Goal: Task Accomplishment & Management: Use online tool/utility

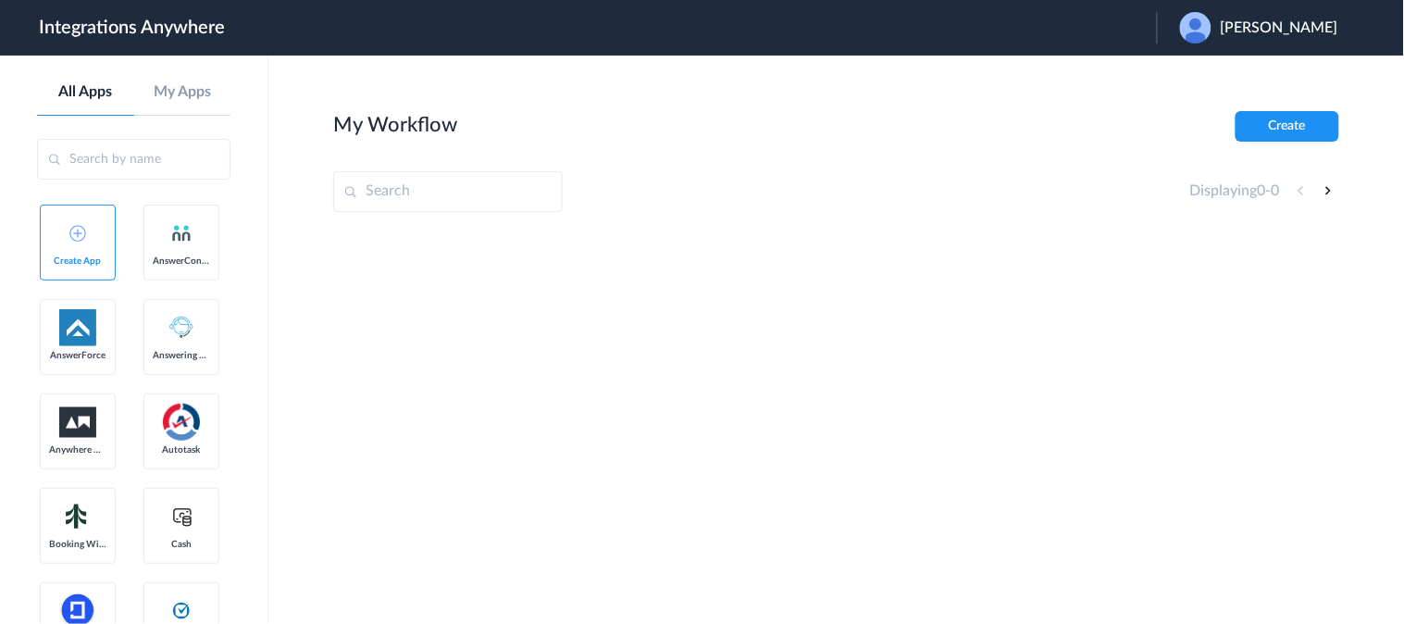
click at [1245, 20] on span "[PERSON_NAME]" at bounding box center [1280, 28] width 118 height 18
click at [1192, 79] on link "Logout" at bounding box center [1190, 74] width 39 height 13
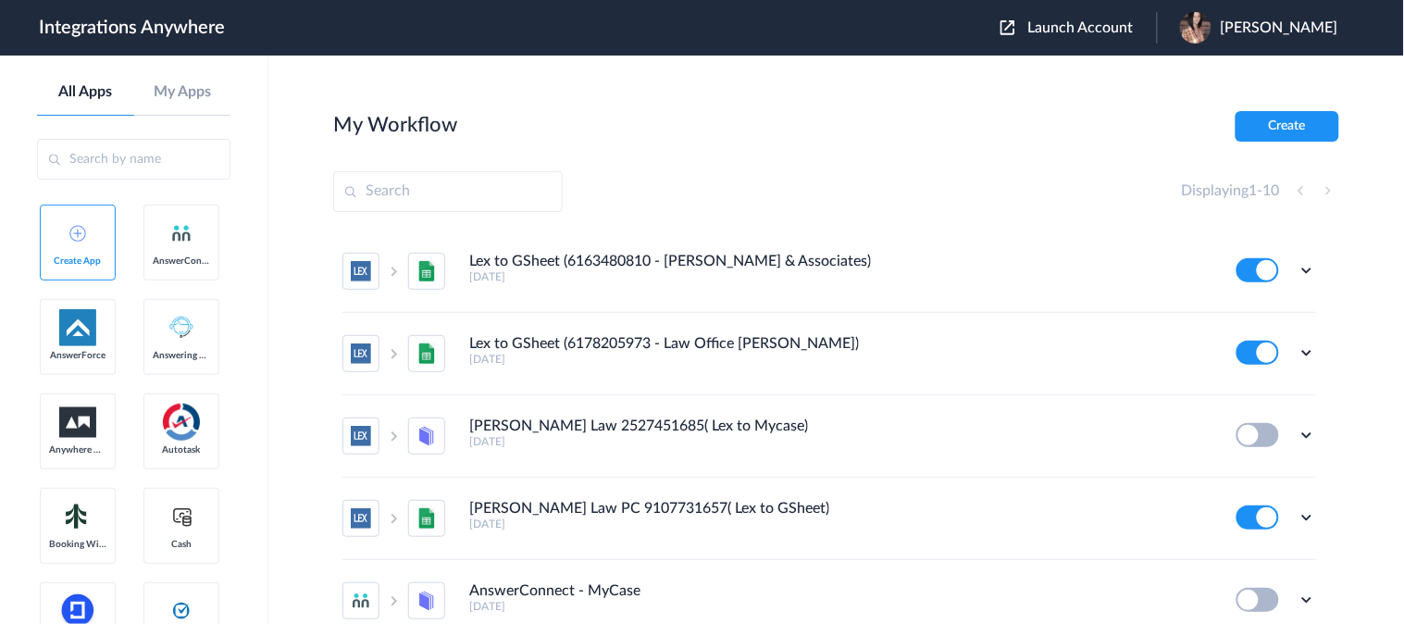
click at [1105, 31] on span "Launch Account" at bounding box center [1081, 27] width 106 height 15
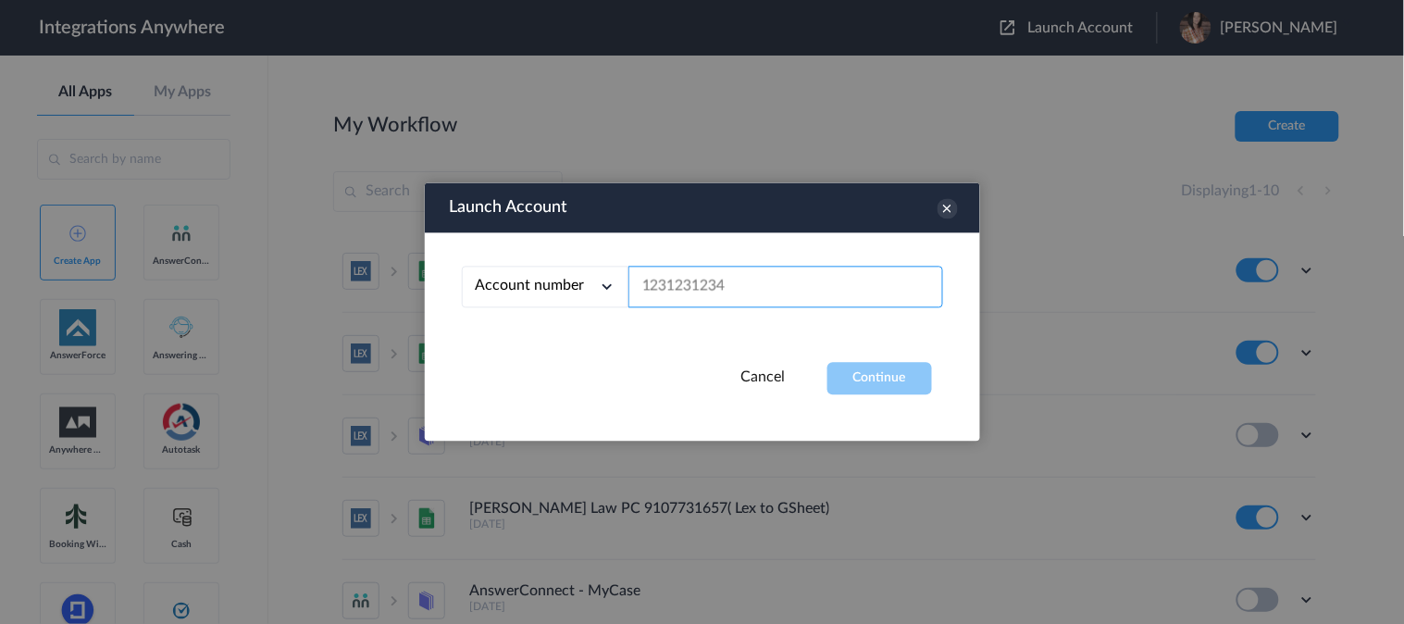
click at [733, 284] on input "text" at bounding box center [786, 288] width 315 height 42
paste input "8777290865"
type input "8777290865"
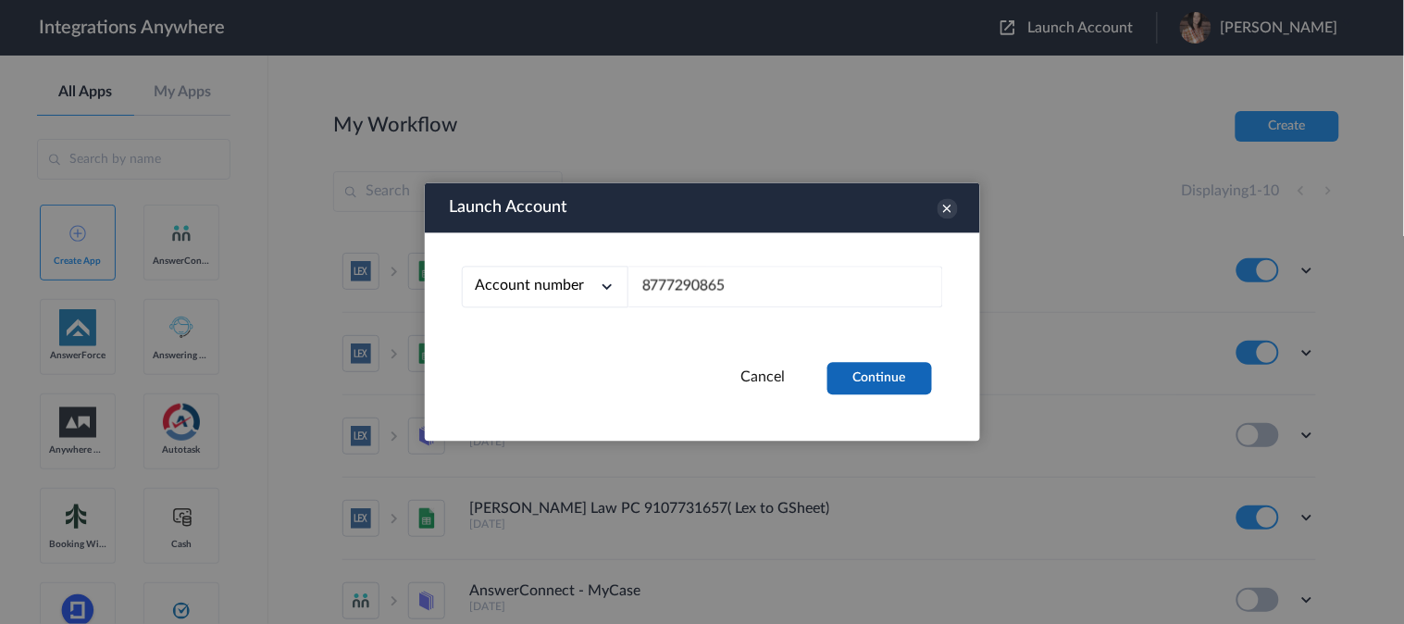
click at [849, 383] on button "Continue" at bounding box center [880, 379] width 105 height 32
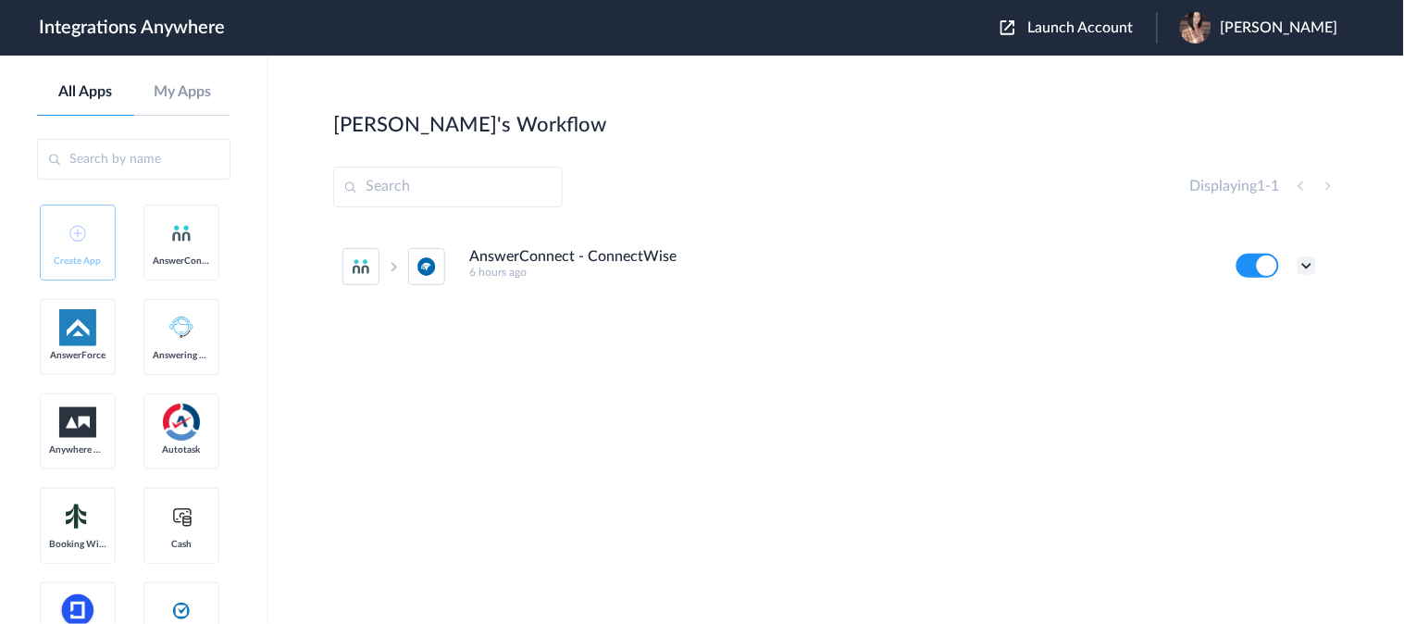
click at [1314, 264] on icon at bounding box center [1307, 265] width 19 height 19
click at [1248, 313] on link "Edit" at bounding box center [1232, 308] width 44 height 13
click at [1311, 267] on icon at bounding box center [1307, 265] width 19 height 19
click at [1255, 340] on link "Task history" at bounding box center [1254, 342] width 89 height 13
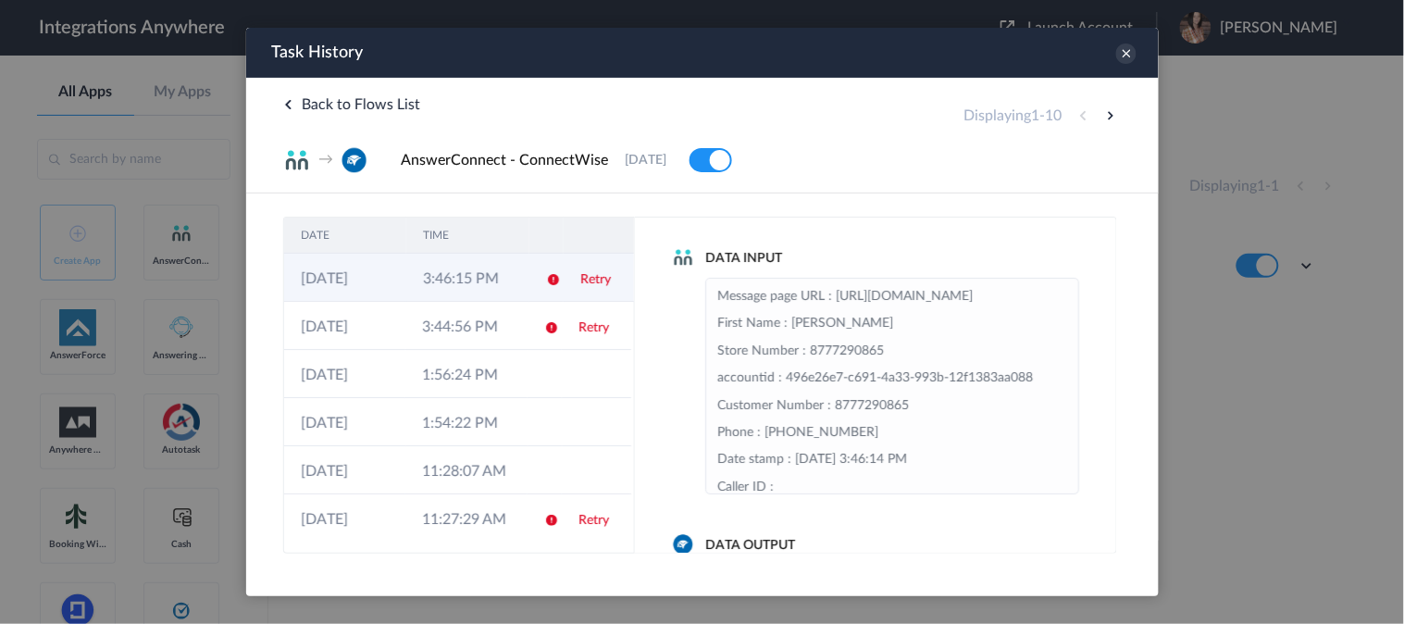
click at [592, 277] on link "Retry" at bounding box center [594, 278] width 31 height 13
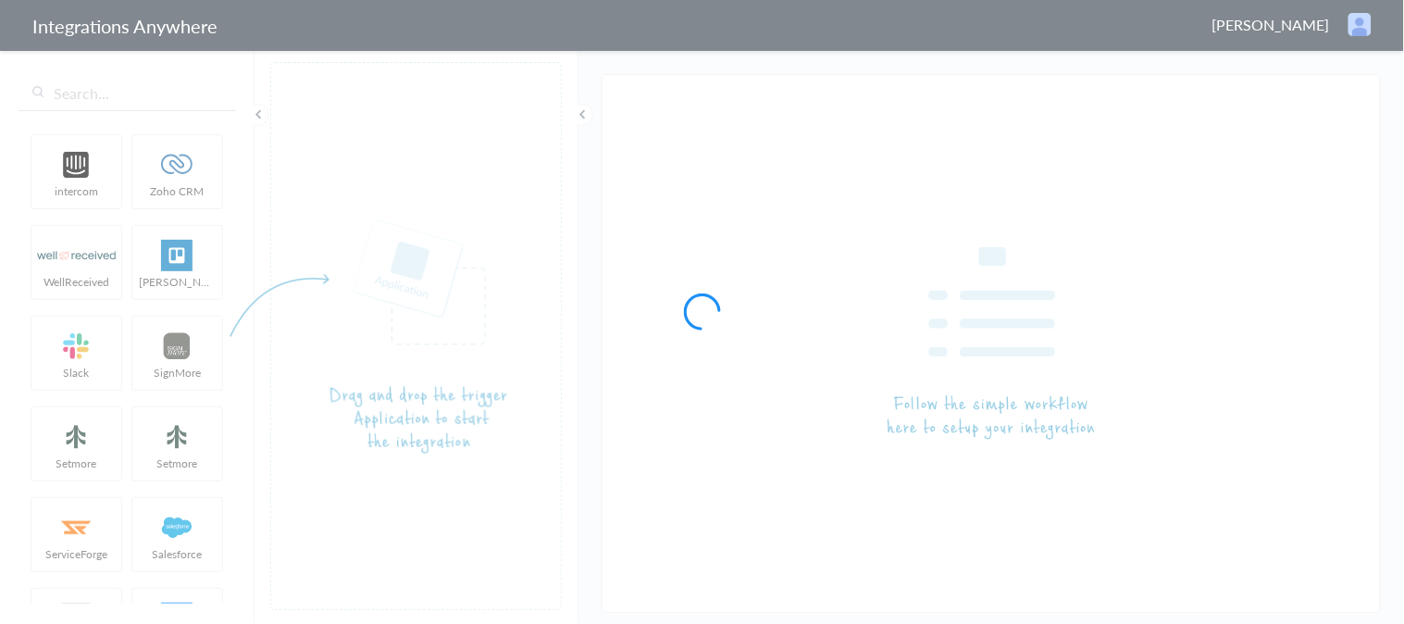
type input "AnswerConnect - ConnectWise"
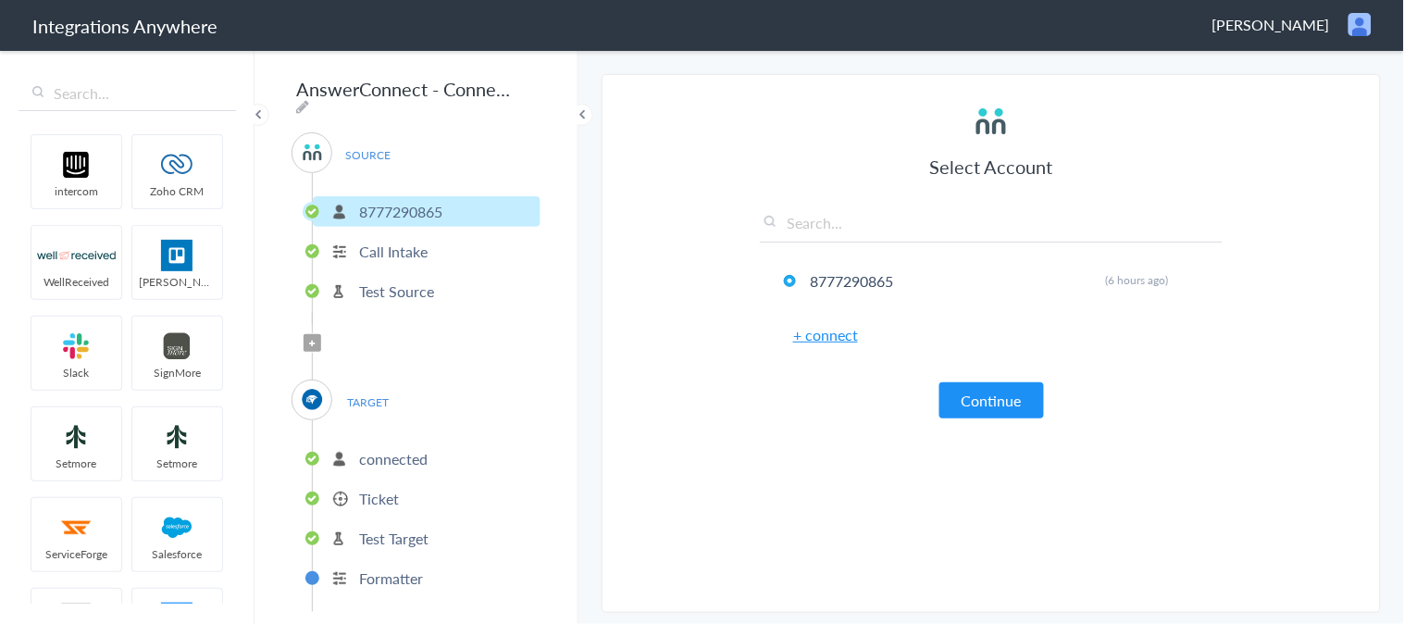
click at [382, 488] on p "Ticket" at bounding box center [379, 498] width 40 height 21
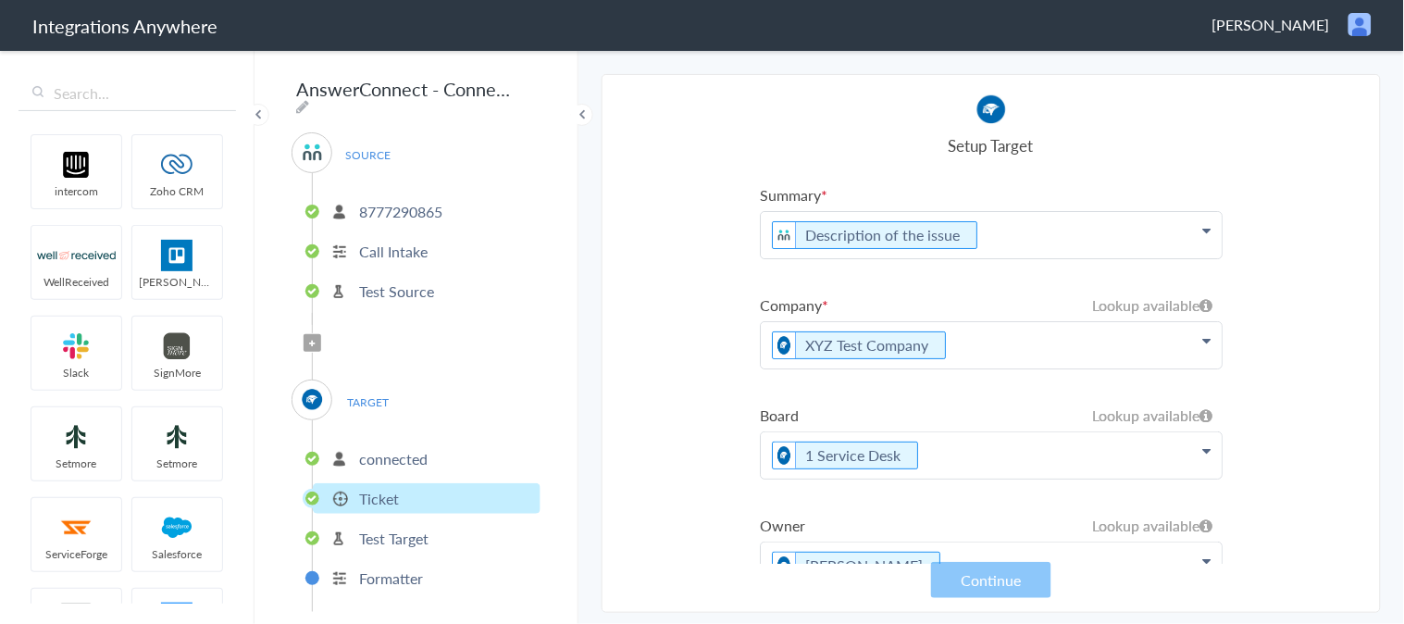
click at [966, 258] on p "XYZ Test Company" at bounding box center [991, 235] width 461 height 46
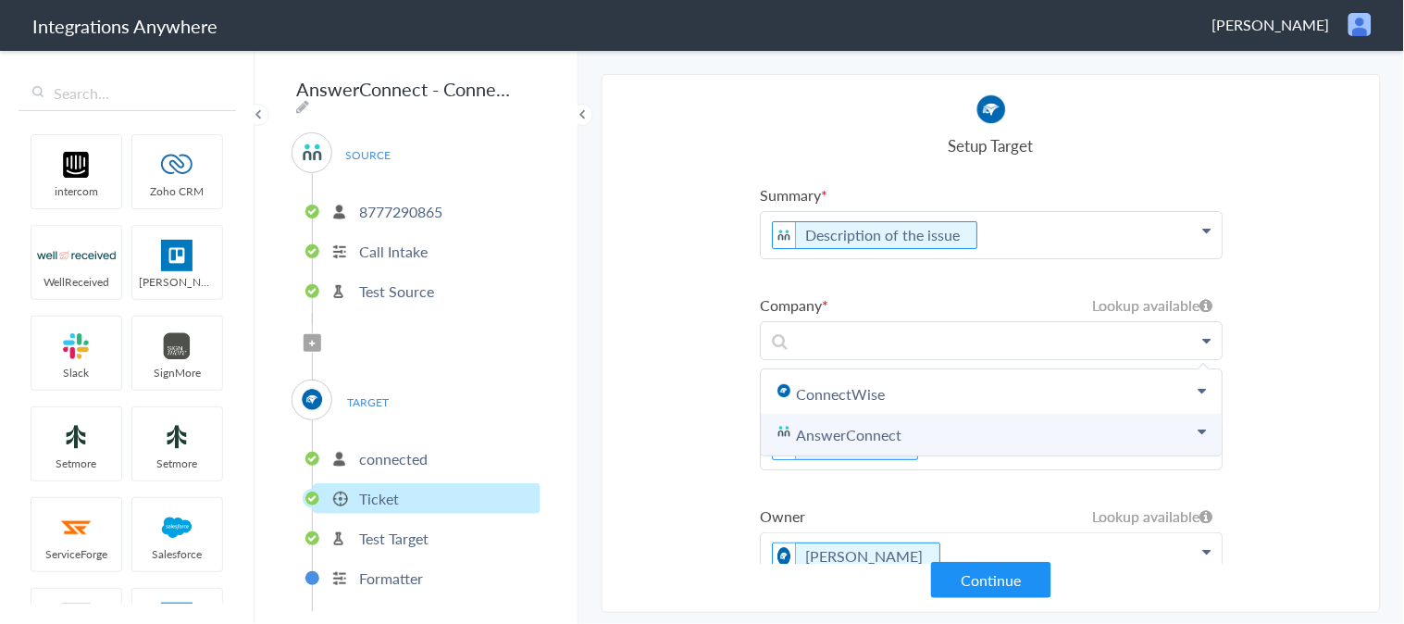
click at [1172, 423] on link "AnswerConnect" at bounding box center [991, 435] width 461 height 41
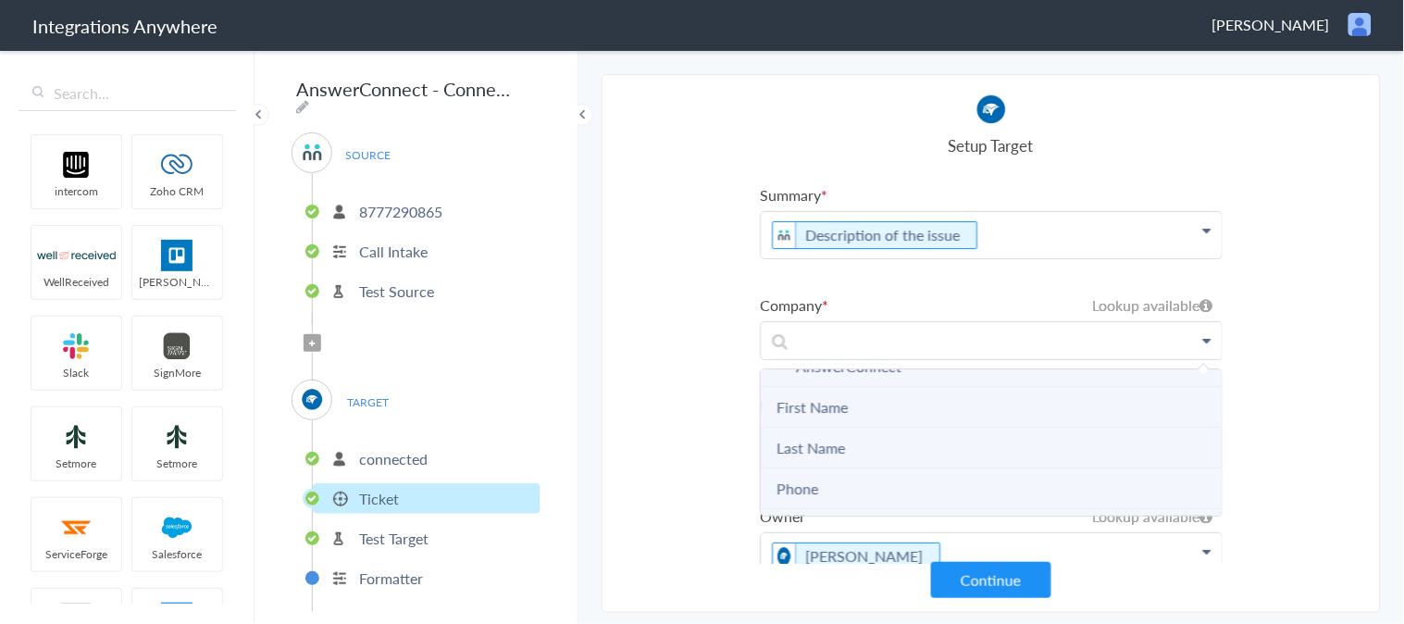
scroll to position [103, 0]
click at [864, 489] on link "Company Name" at bounding box center [829, 494] width 104 height 21
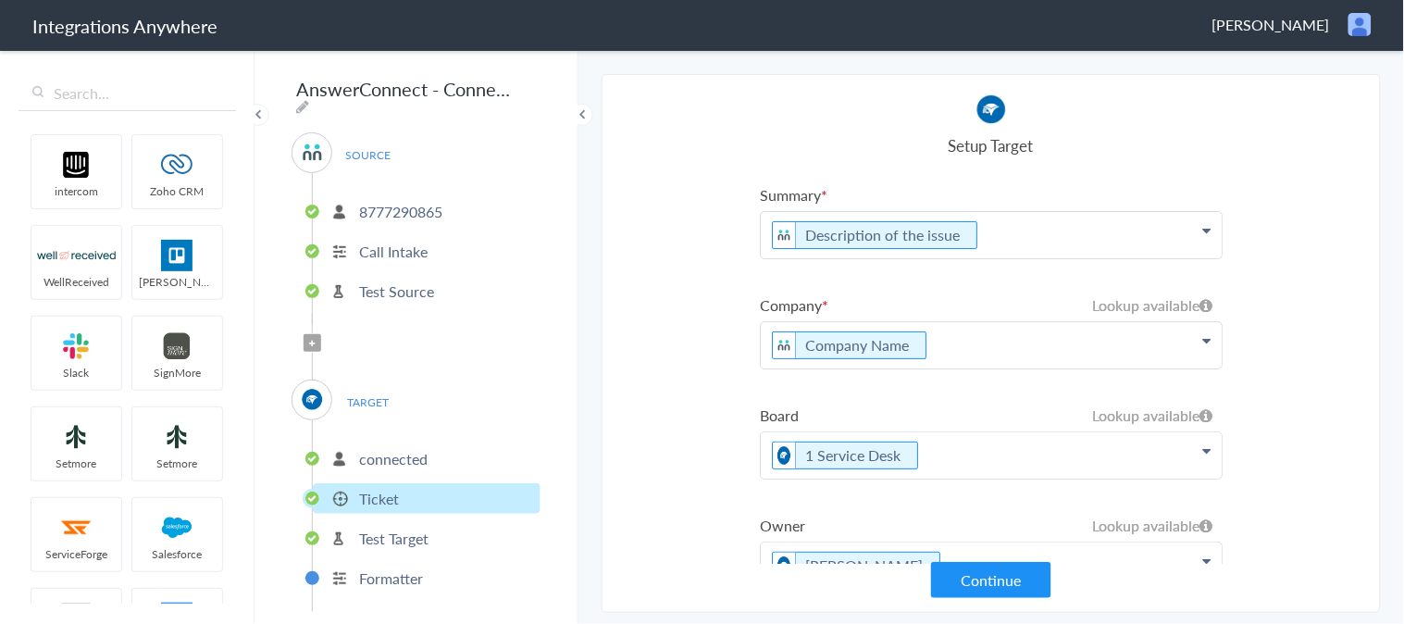
click at [699, 389] on section "Select Account 8777290865 Rename Delete (6 hours ago) + connect Continue Setup …" at bounding box center [991, 343] width 779 height 539
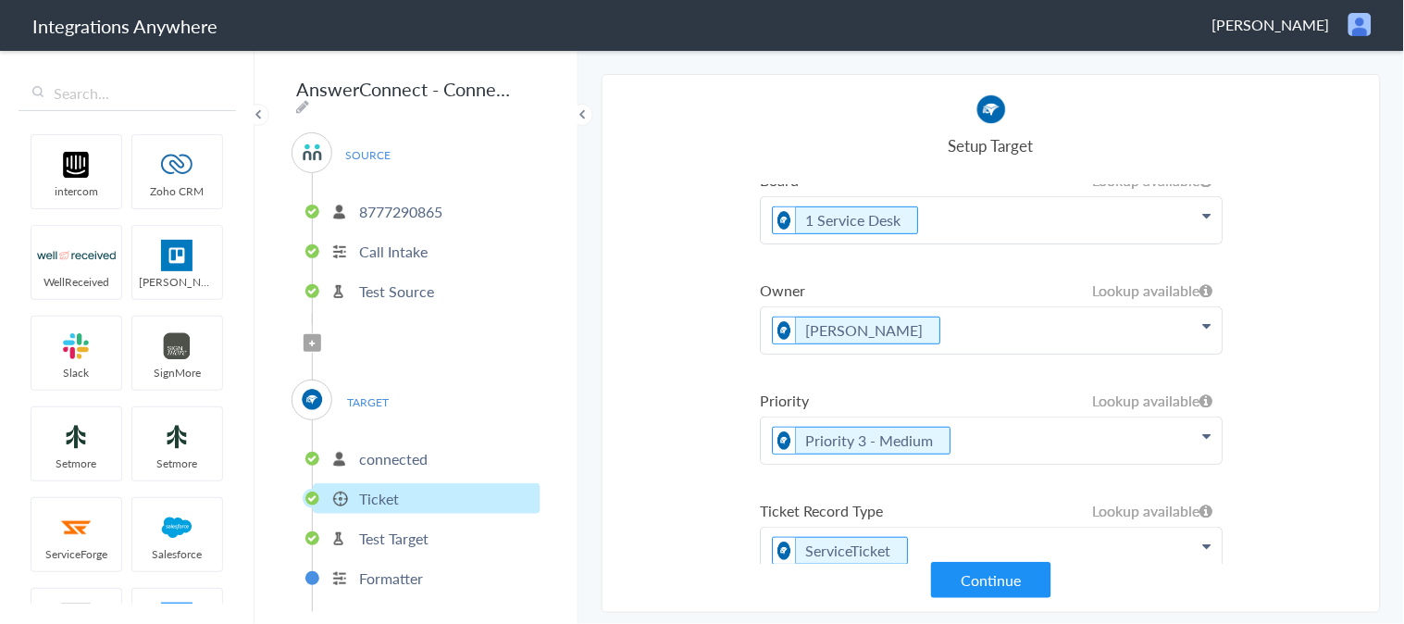
scroll to position [274, 0]
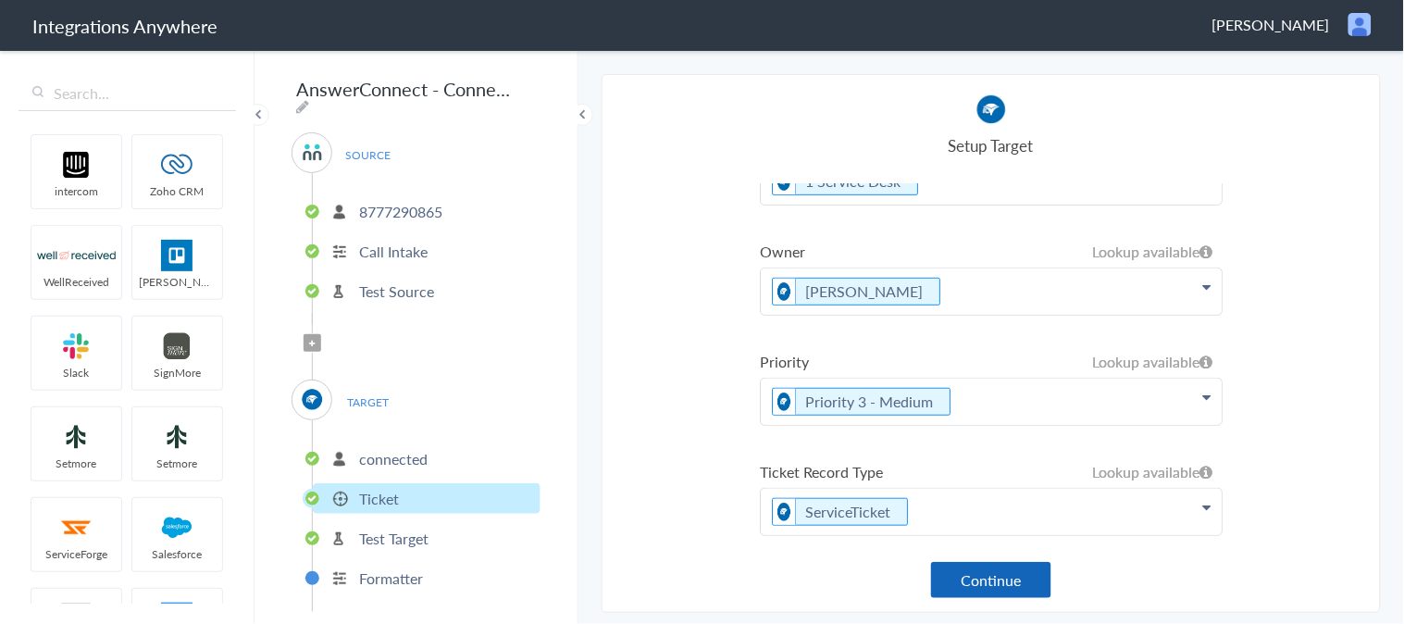
click at [969, 581] on button "Continue" at bounding box center [991, 580] width 120 height 36
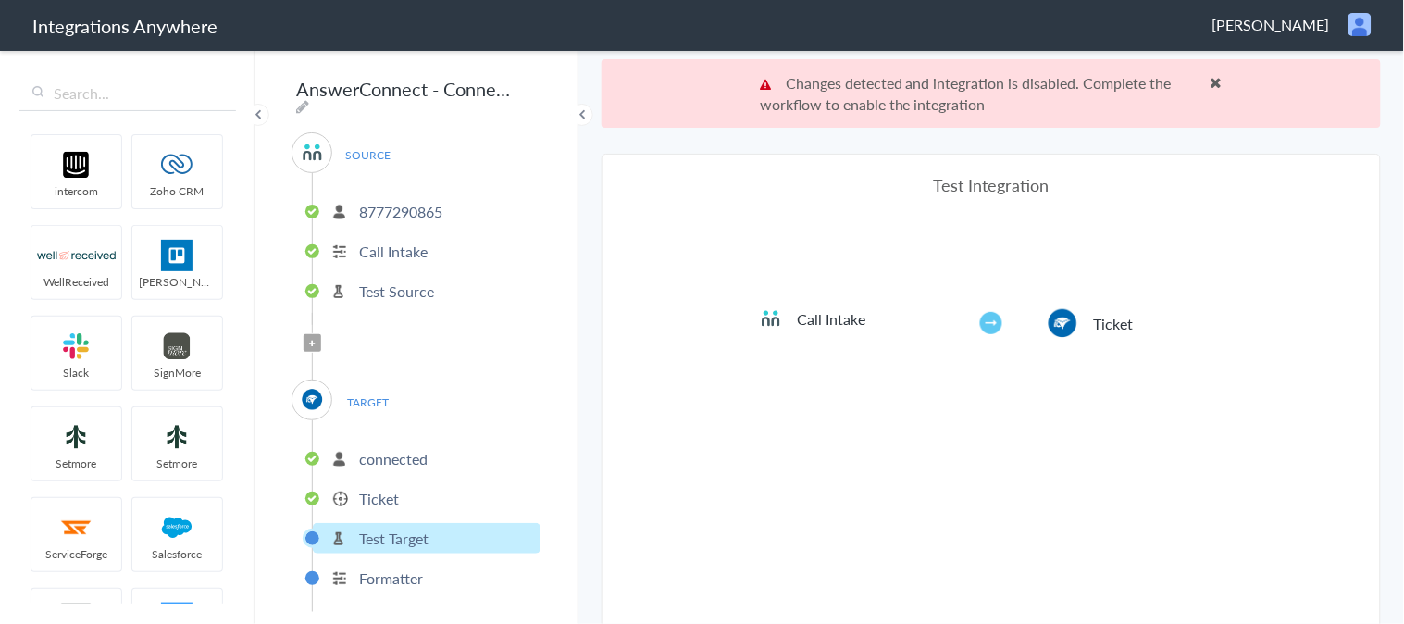
scroll to position [67, 0]
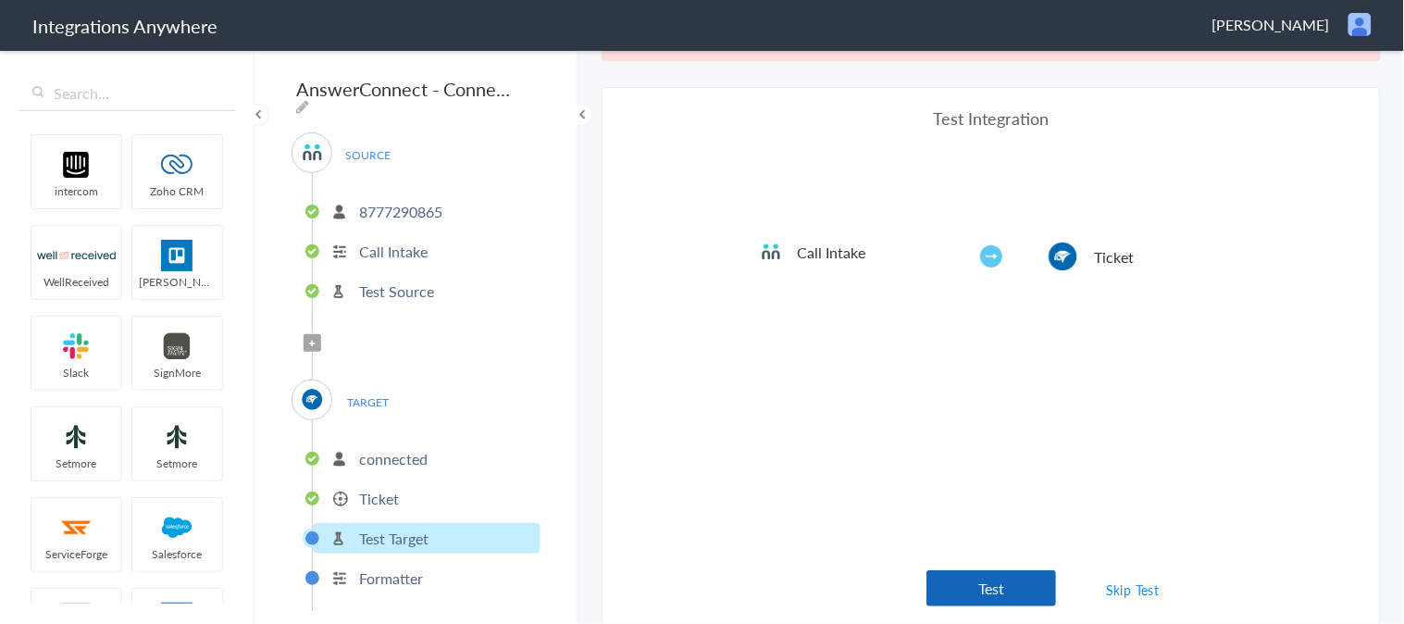
click at [997, 579] on button "Test" at bounding box center [992, 588] width 130 height 36
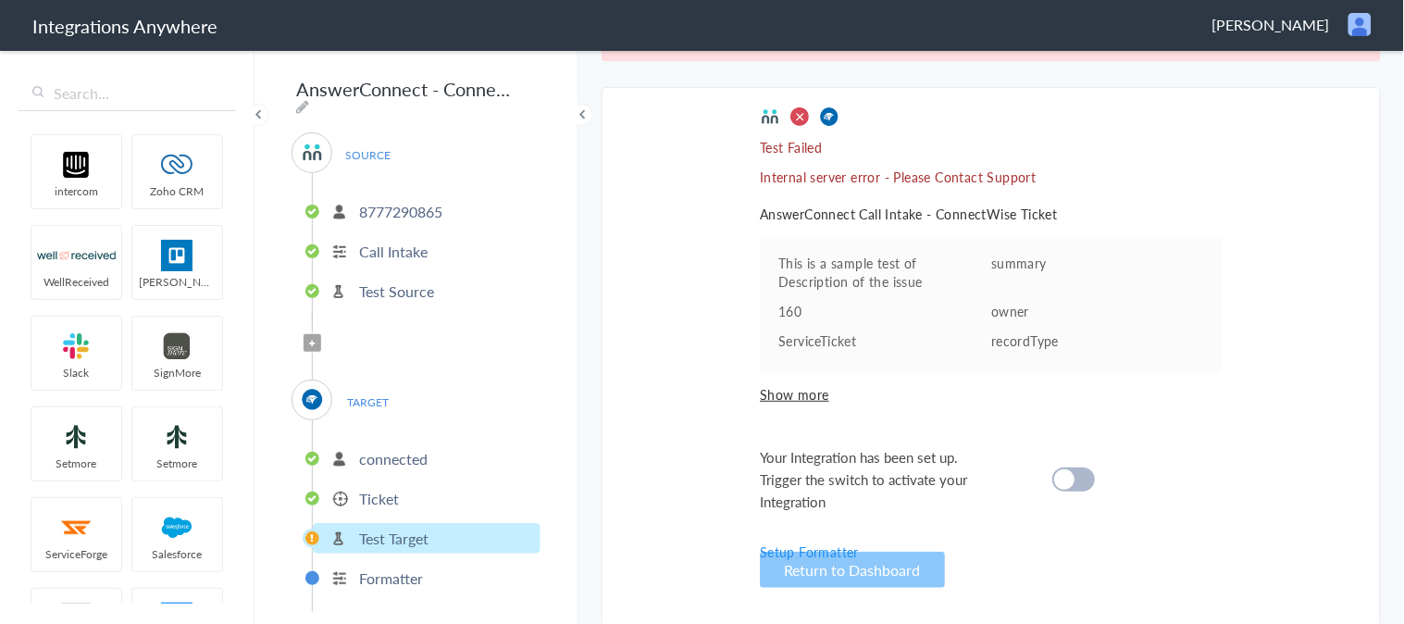
click at [1054, 476] on cite at bounding box center [1064, 479] width 20 height 20
click at [412, 483] on li "Ticket" at bounding box center [427, 498] width 228 height 31
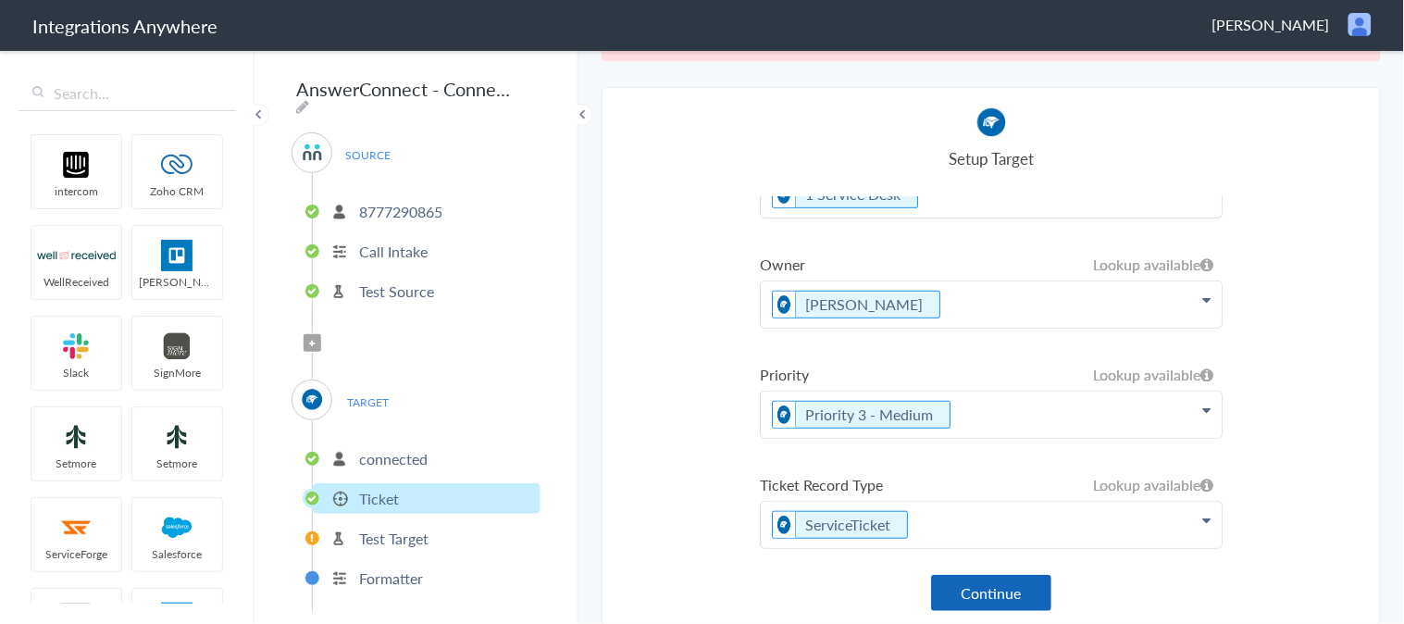
click at [966, 589] on button "Continue" at bounding box center [991, 593] width 120 height 36
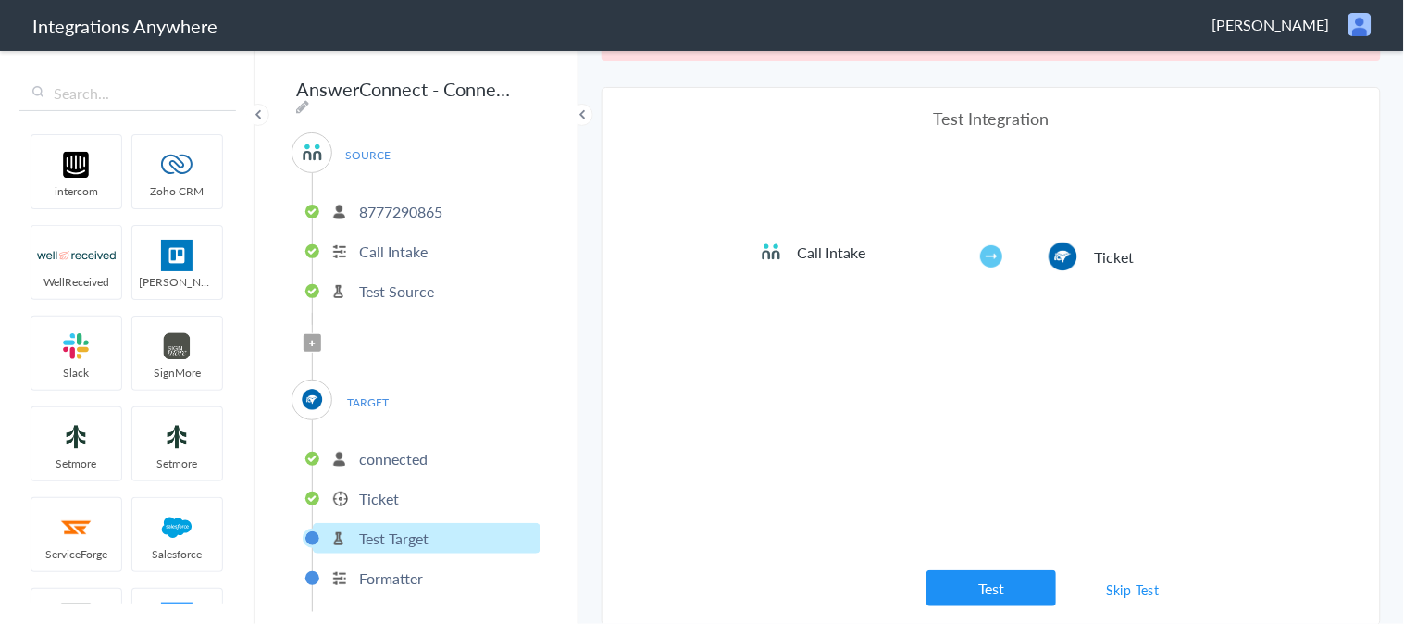
click at [1135, 591] on link "Skip Test" at bounding box center [1133, 589] width 98 height 33
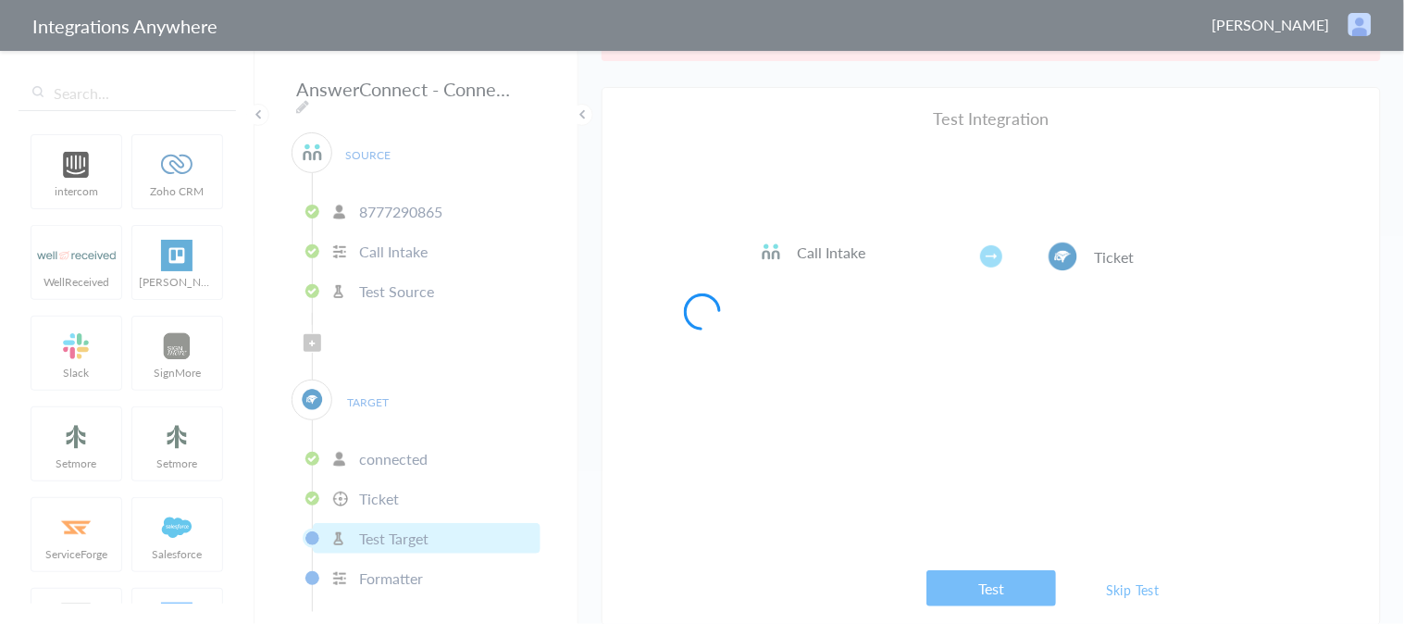
scroll to position [0, 0]
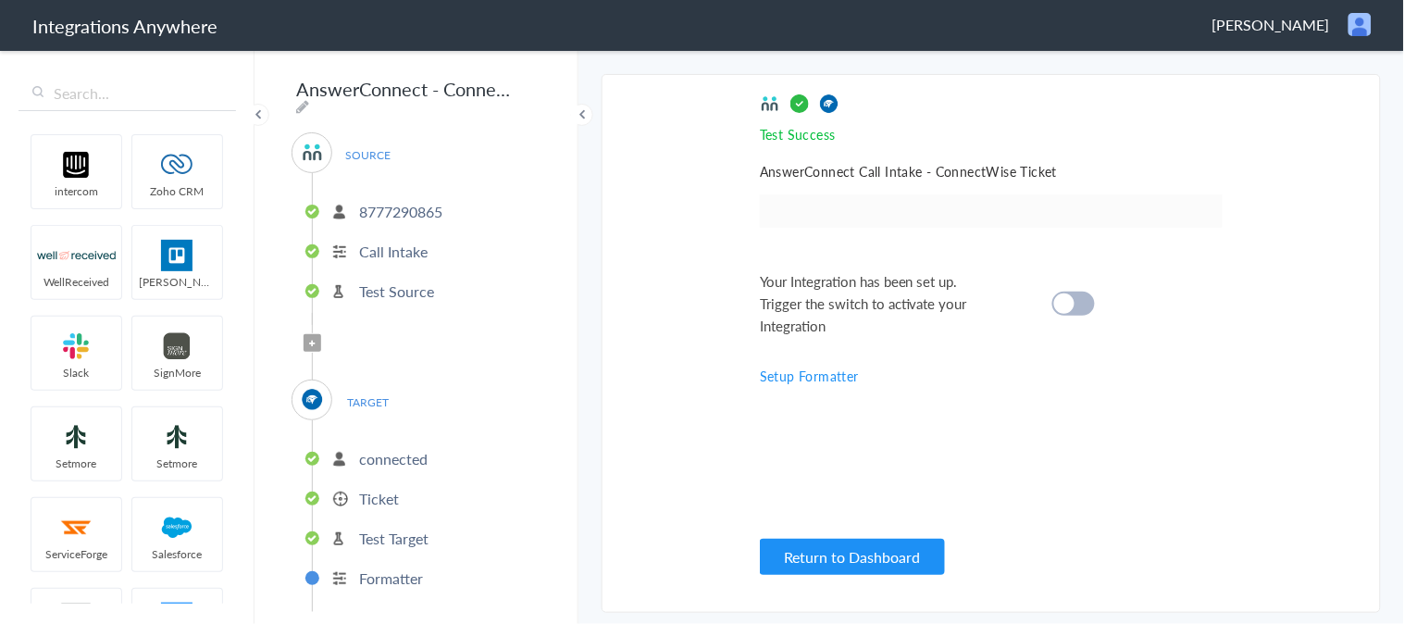
click at [1065, 299] on cite at bounding box center [1064, 303] width 20 height 20
click at [393, 489] on p "Ticket" at bounding box center [379, 498] width 40 height 21
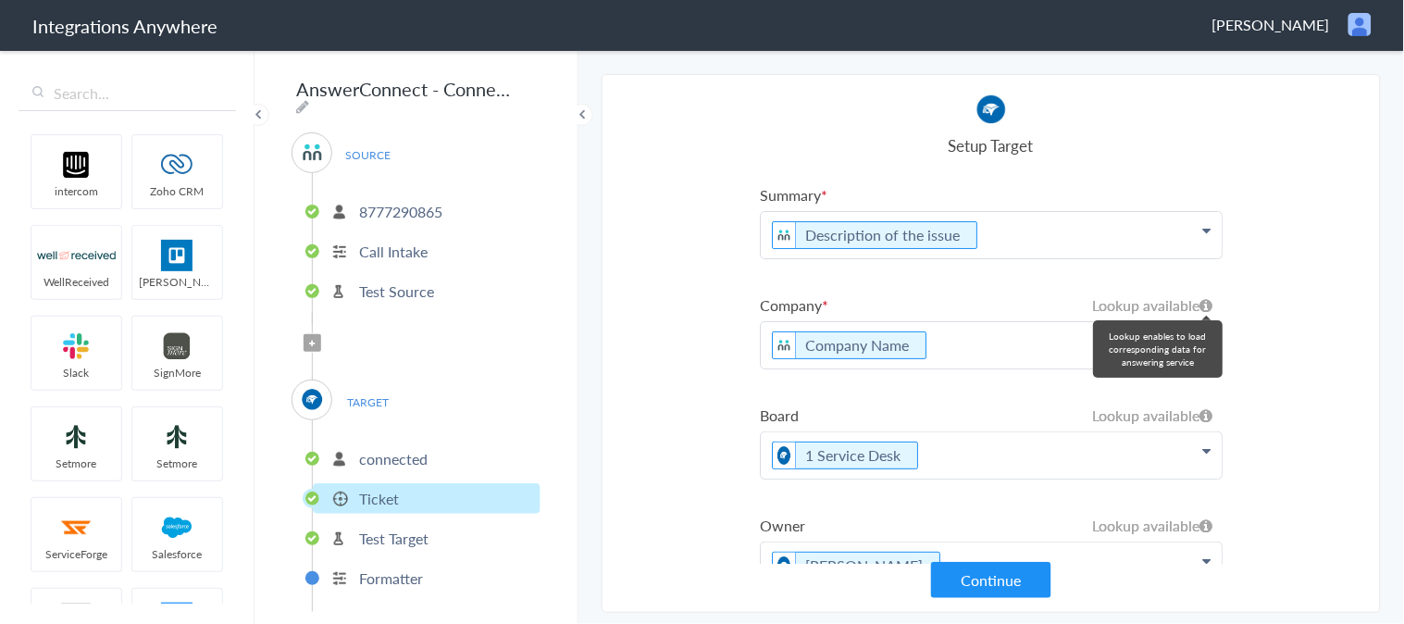
click at [1201, 302] on icon at bounding box center [1207, 305] width 13 height 15
click at [848, 280] on ul "Summary Description of the issue First Name Last Name Phone Company Name Date s…" at bounding box center [991, 497] width 463 height 626
click at [1202, 238] on icon at bounding box center [1206, 230] width 8 height 15
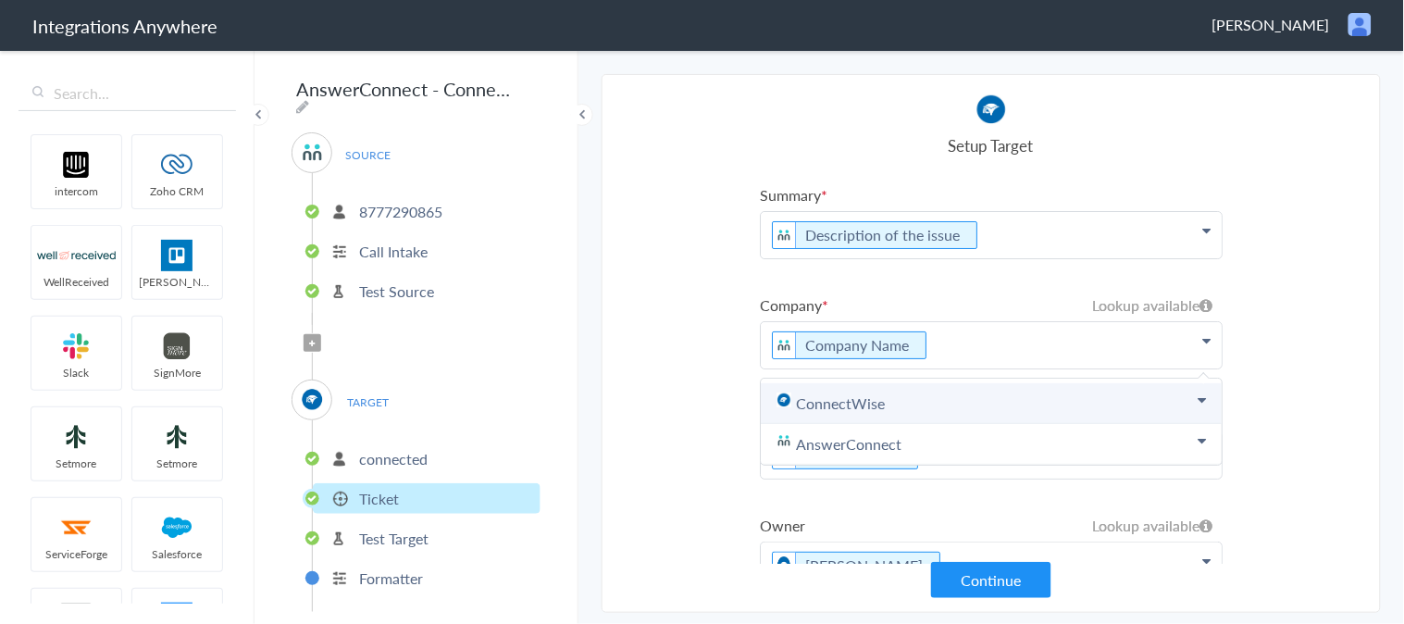
click at [1186, 395] on link "ConnectWise" at bounding box center [991, 403] width 461 height 41
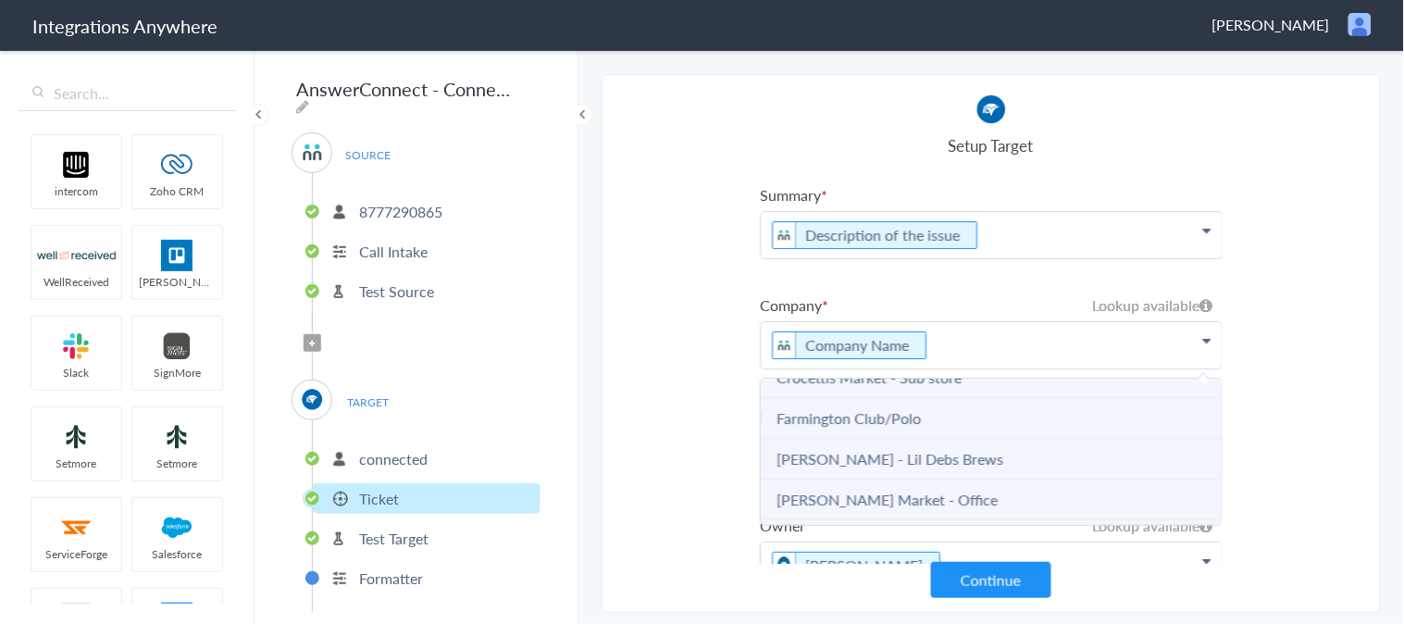
scroll to position [9204, 0]
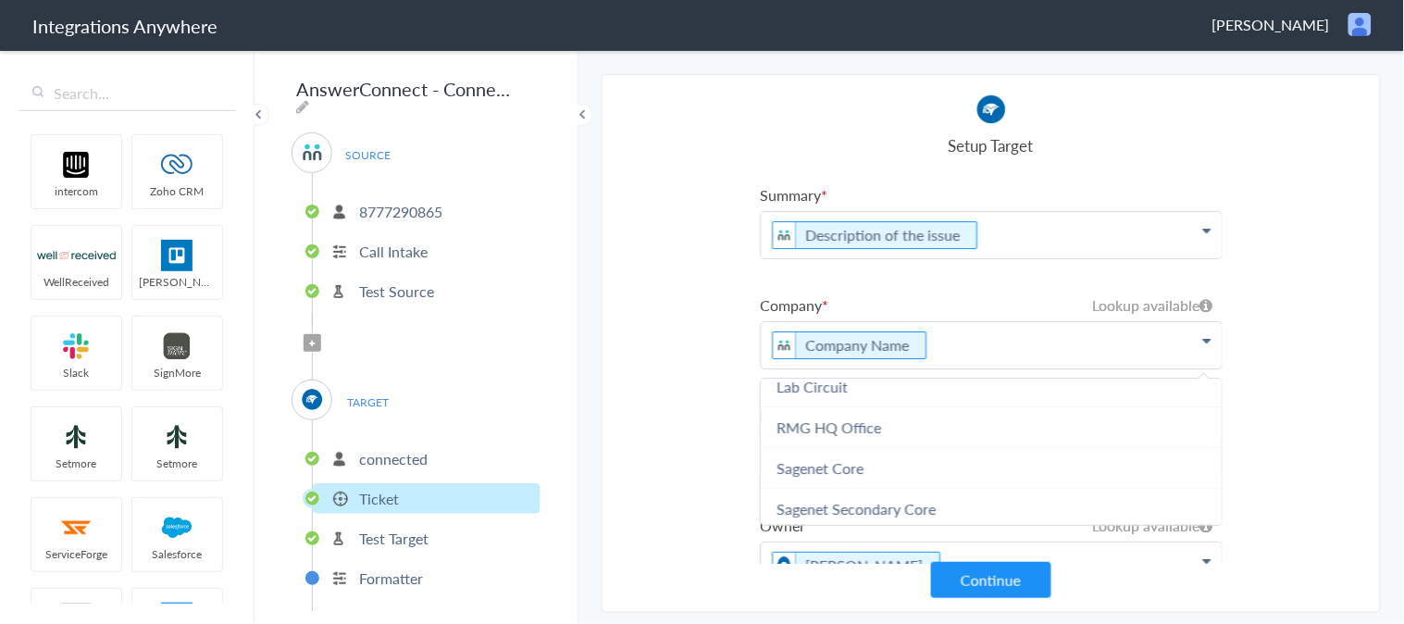
click at [676, 308] on section "Select Account 8777290865 Rename Delete (6 hours ago) + connect Continue Setup …" at bounding box center [991, 343] width 779 height 539
